Goal: Use online tool/utility: Utilize a website feature to perform a specific function

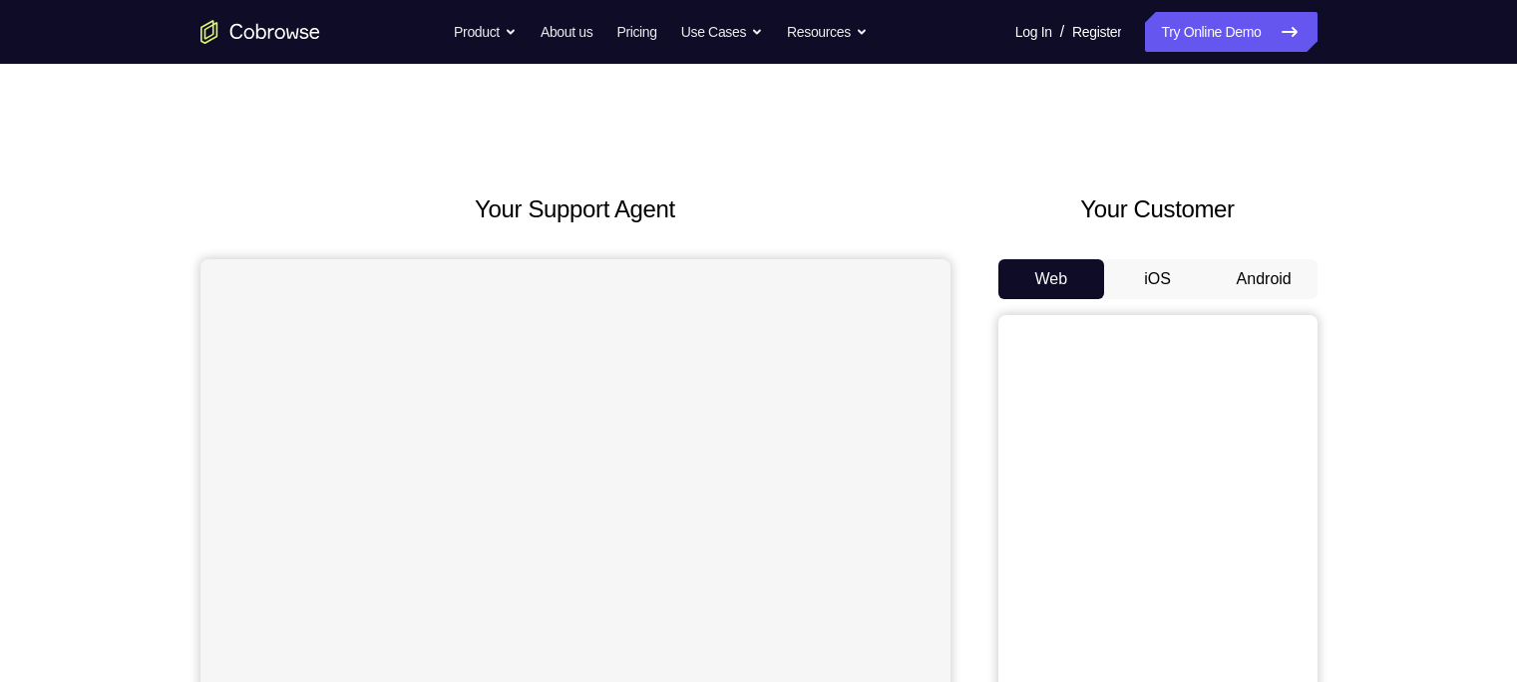
click at [1250, 277] on button "Android" at bounding box center [1264, 279] width 107 height 40
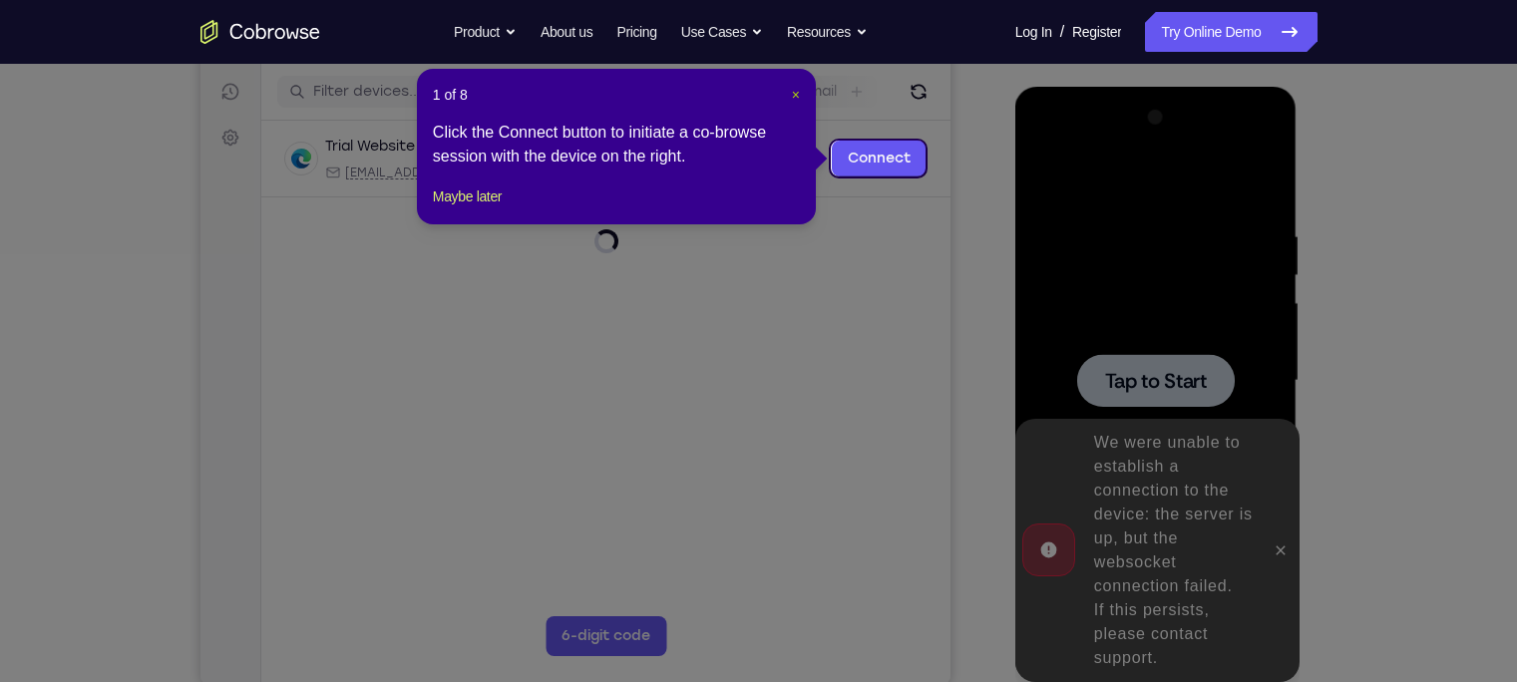
click at [792, 103] on button "×" at bounding box center [796, 95] width 8 height 20
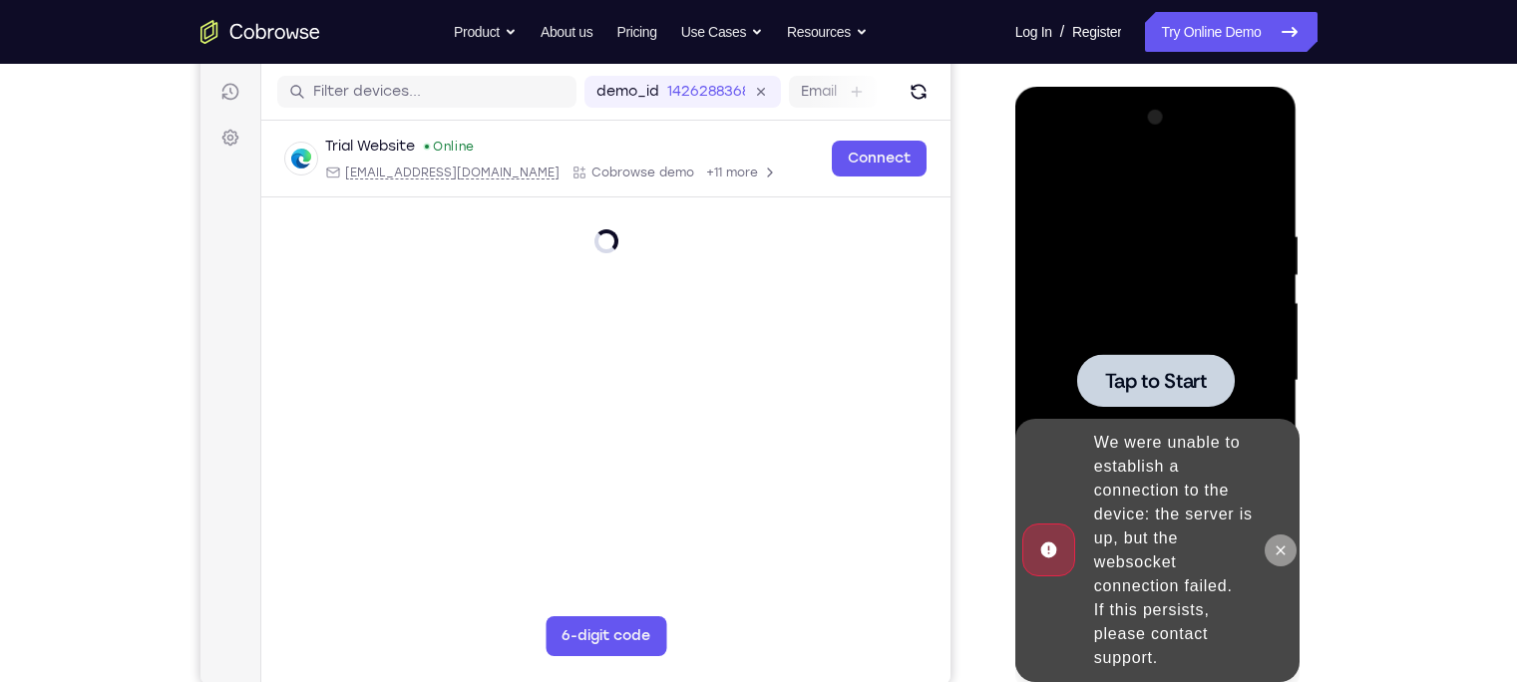
click at [1273, 555] on icon at bounding box center [1281, 551] width 16 height 16
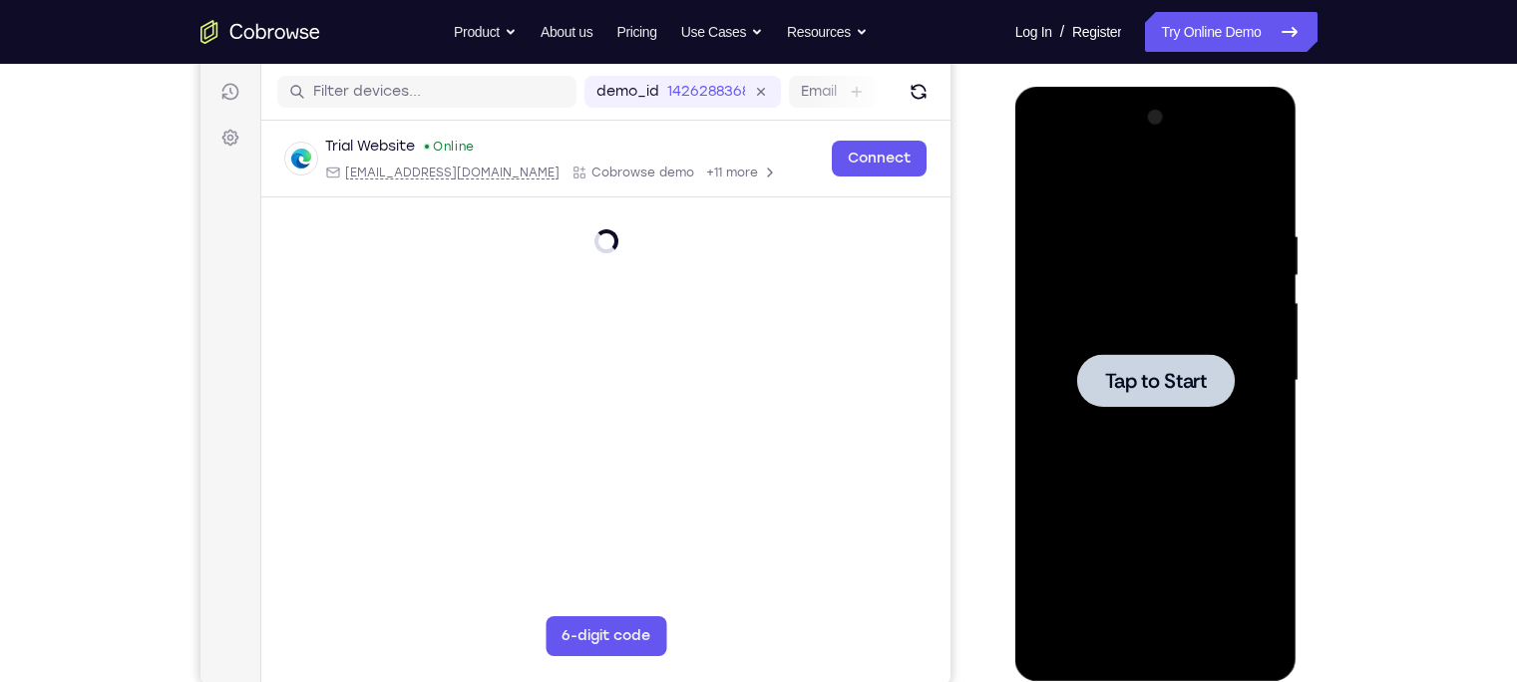
click at [1158, 365] on div at bounding box center [1156, 380] width 158 height 53
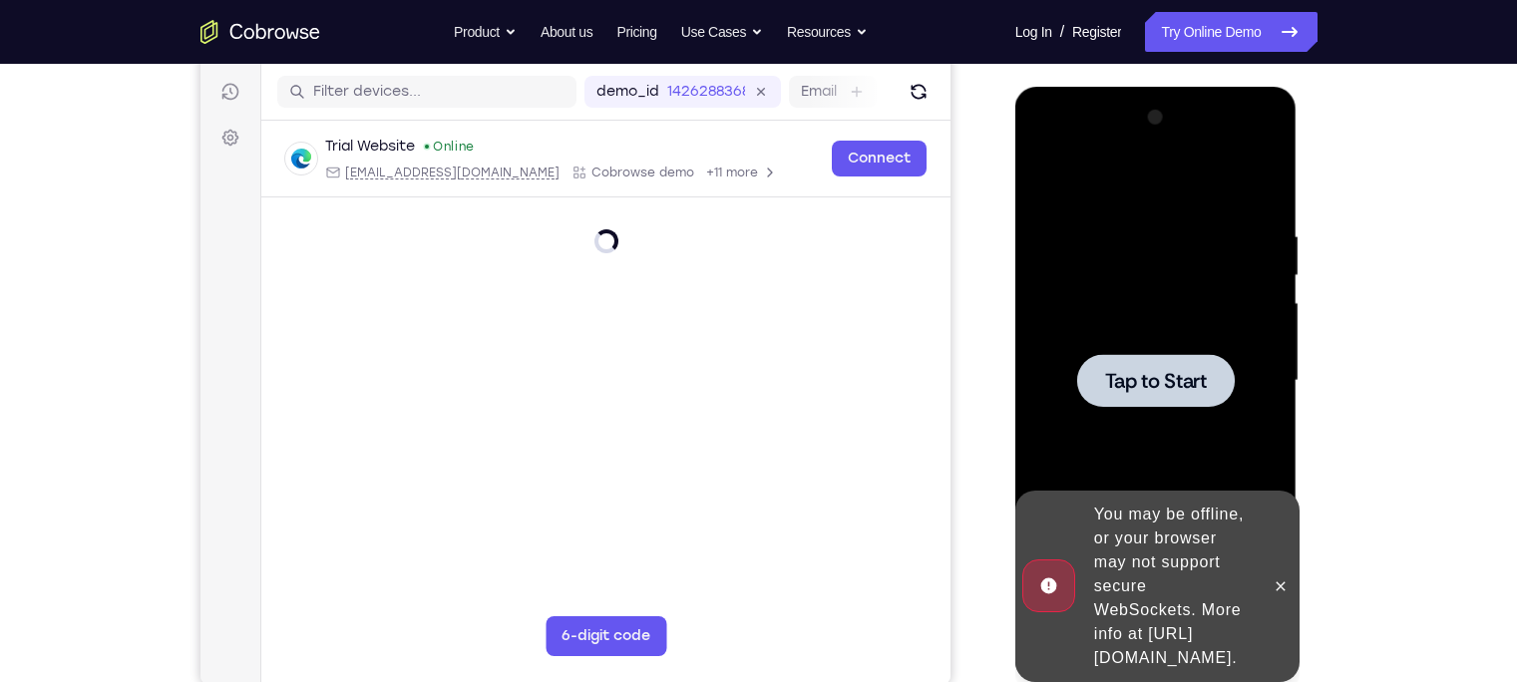
click at [1177, 406] on div at bounding box center [1156, 380] width 158 height 53
click at [1277, 555] on div at bounding box center [1281, 586] width 32 height 191
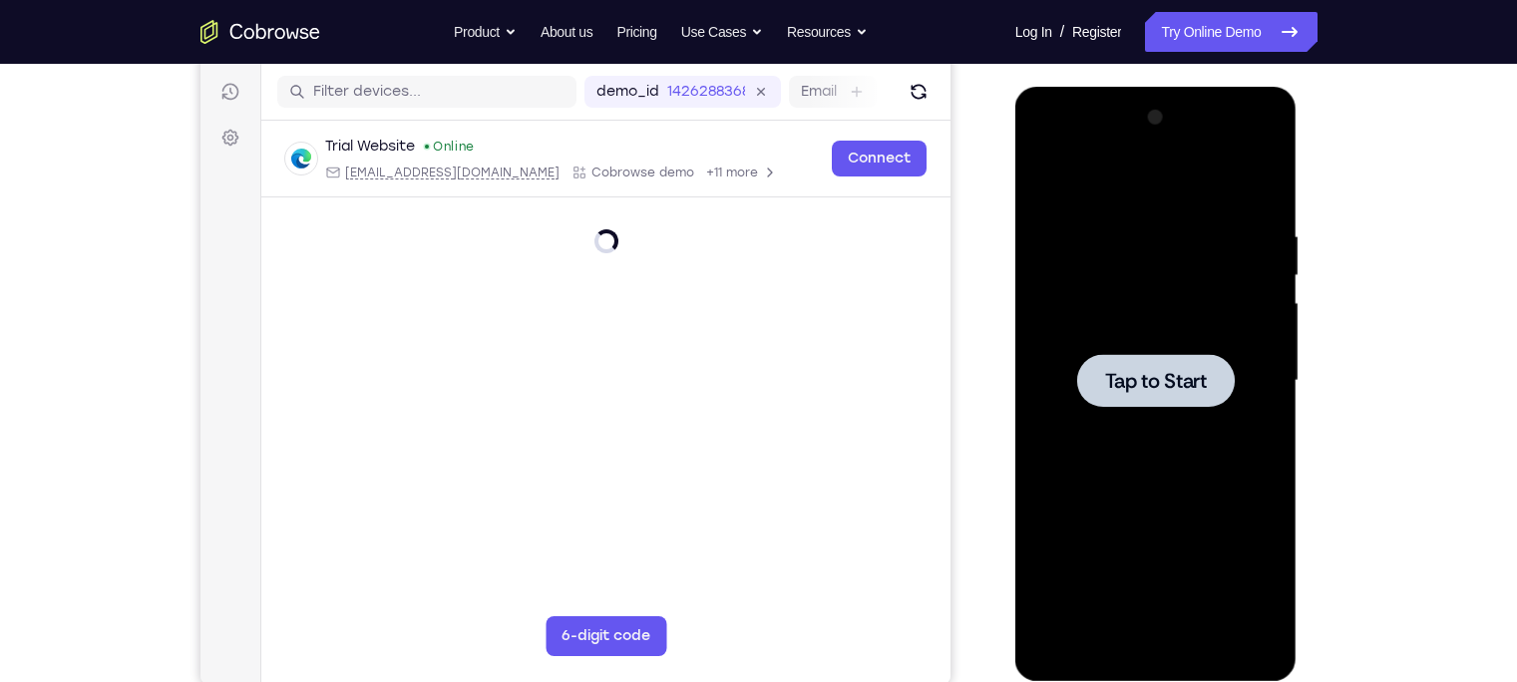
click at [1136, 371] on span "Tap to Start" at bounding box center [1156, 381] width 102 height 20
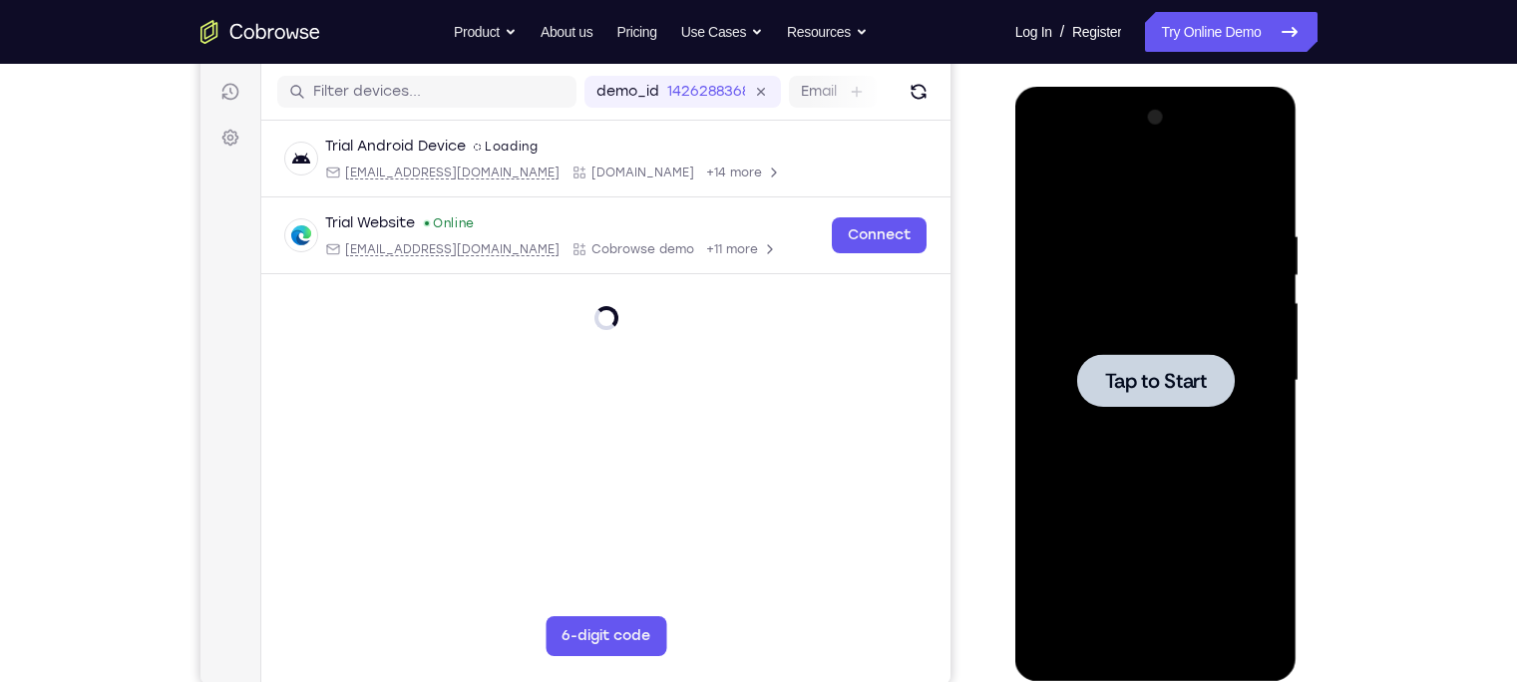
click at [1165, 382] on span "Tap to Start" at bounding box center [1156, 381] width 102 height 20
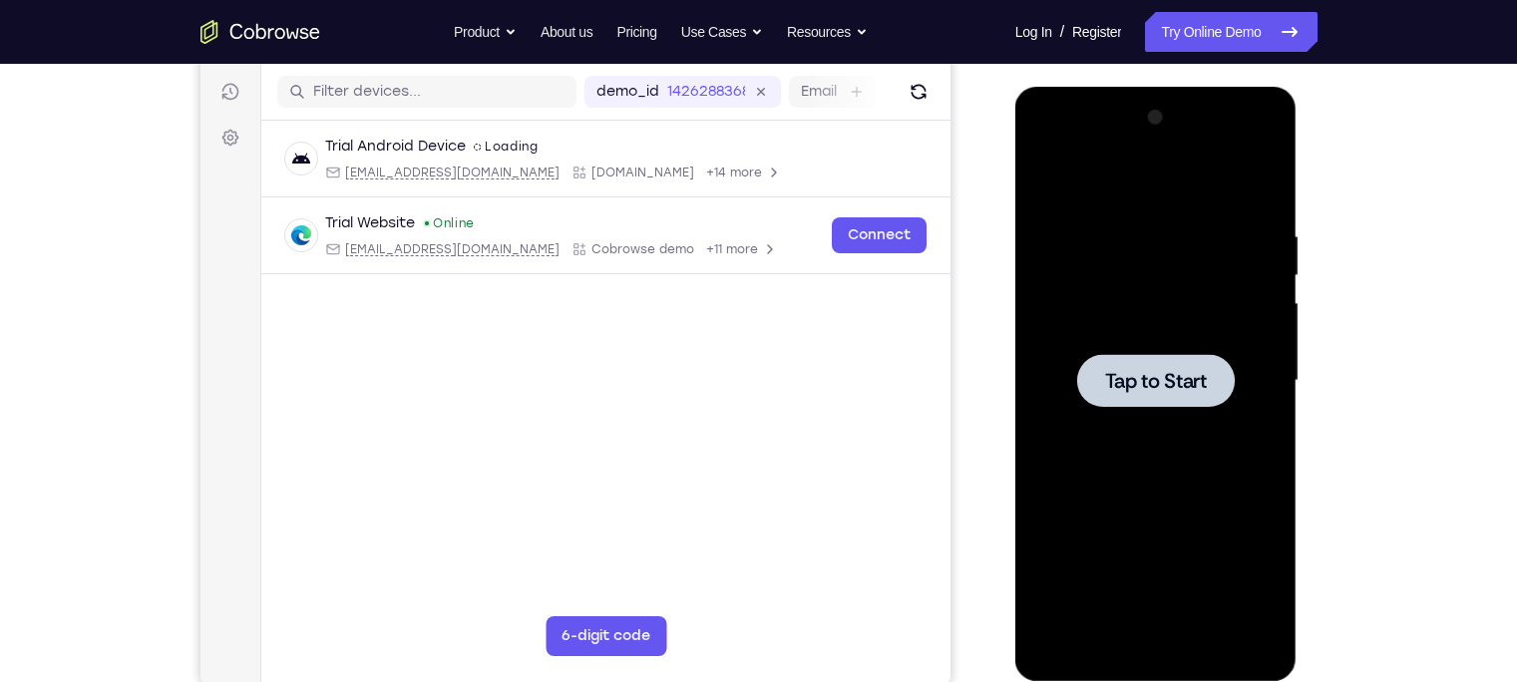
click at [1211, 411] on div at bounding box center [1155, 381] width 251 height 558
click at [1158, 403] on div at bounding box center [1156, 380] width 158 height 53
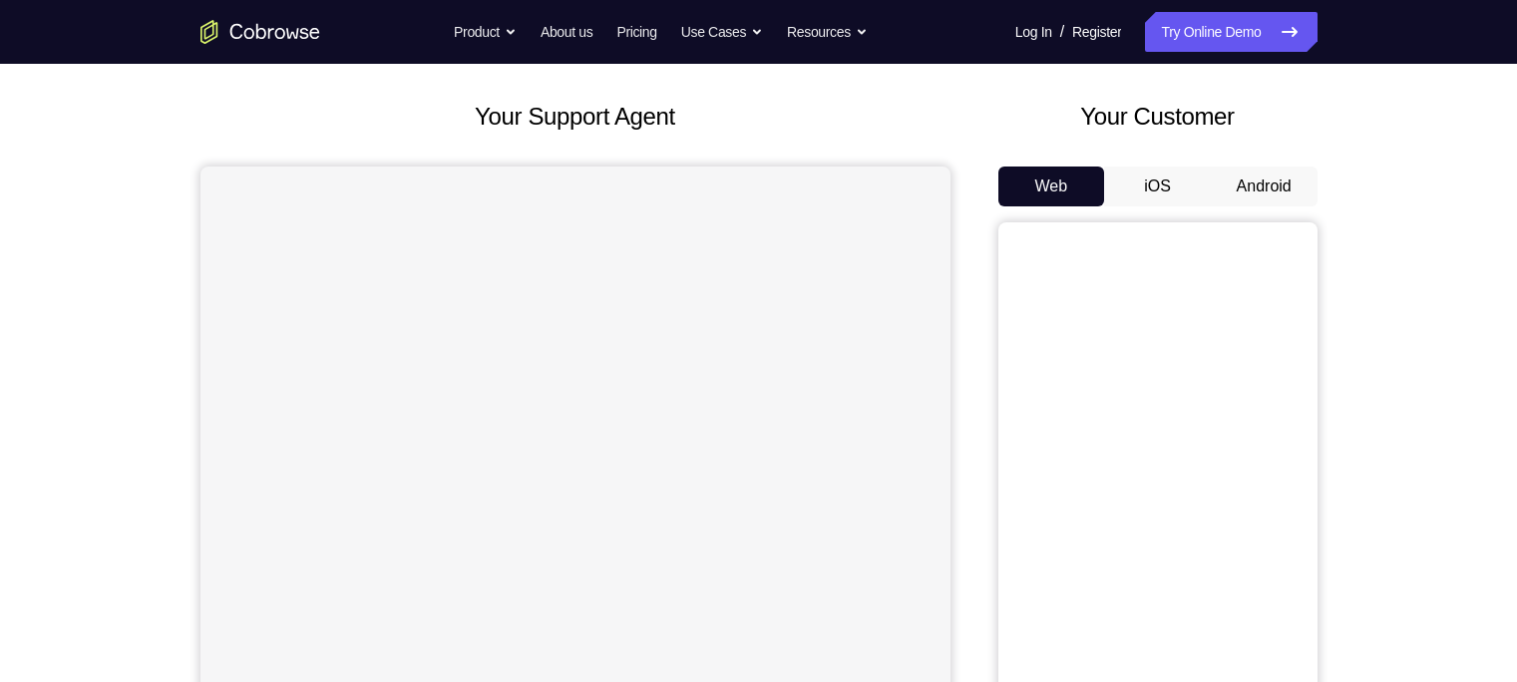
scroll to position [91, 0]
click at [1241, 198] on button "Android" at bounding box center [1264, 189] width 107 height 40
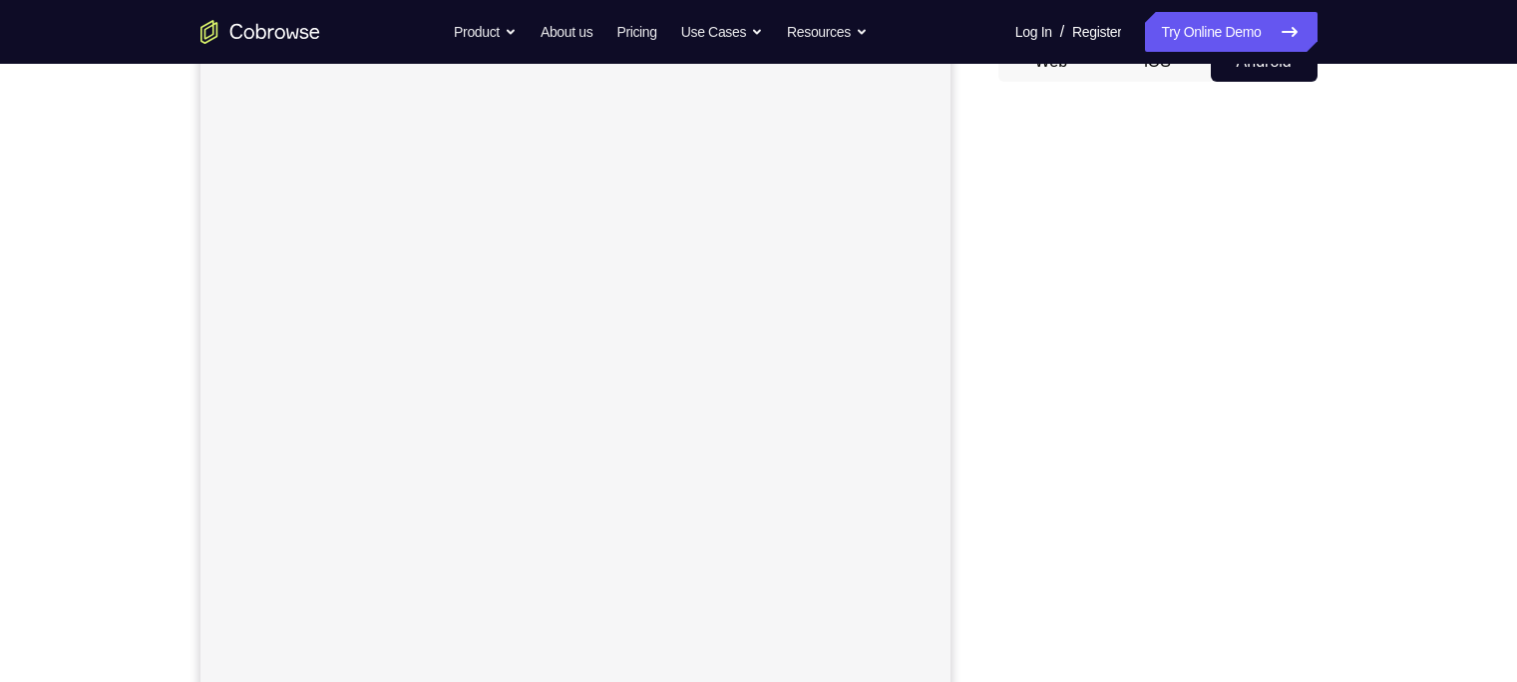
scroll to position [215, 0]
